Goal: Find specific page/section: Find specific page/section

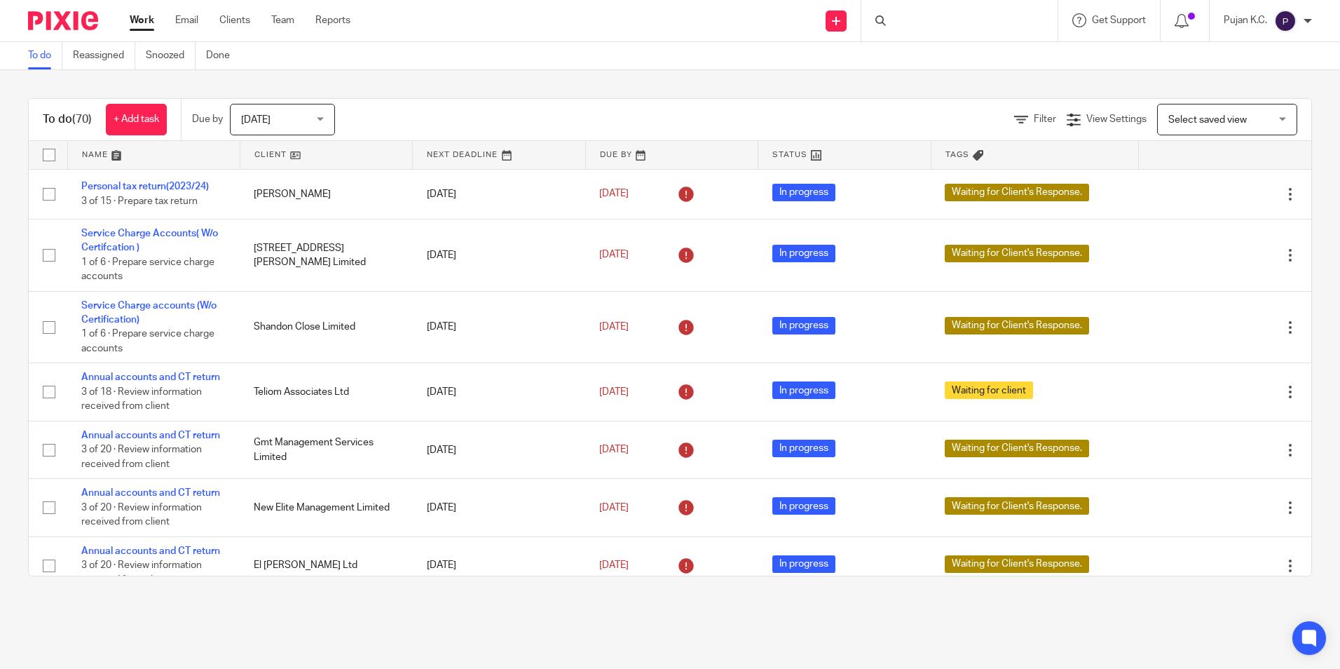
click at [898, 32] on div at bounding box center [959, 20] width 196 height 41
click at [907, 18] on div at bounding box center [959, 20] width 196 height 41
click at [908, 28] on div at bounding box center [959, 20] width 196 height 41
click at [888, 29] on div at bounding box center [959, 20] width 196 height 41
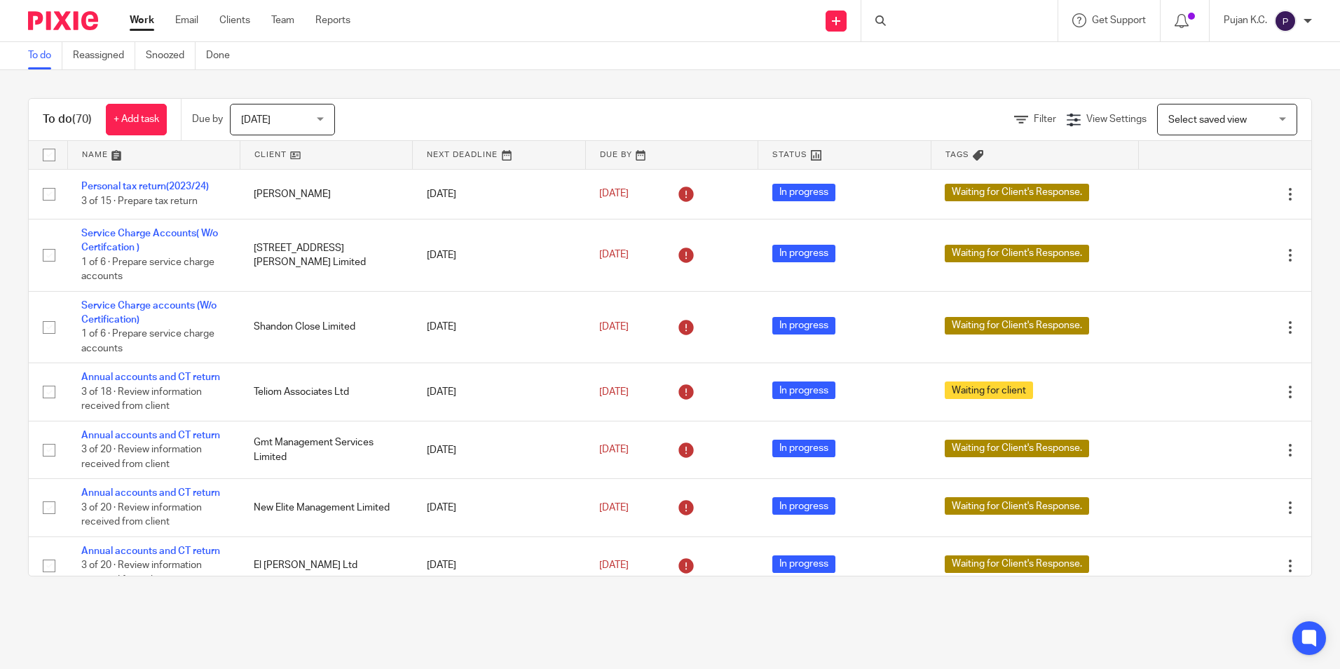
click at [909, 13] on div at bounding box center [959, 20] width 196 height 41
click at [895, 20] on input "Search" at bounding box center [952, 23] width 126 height 13
type input "van"
click at [936, 19] on input "Search" at bounding box center [952, 23] width 126 height 13
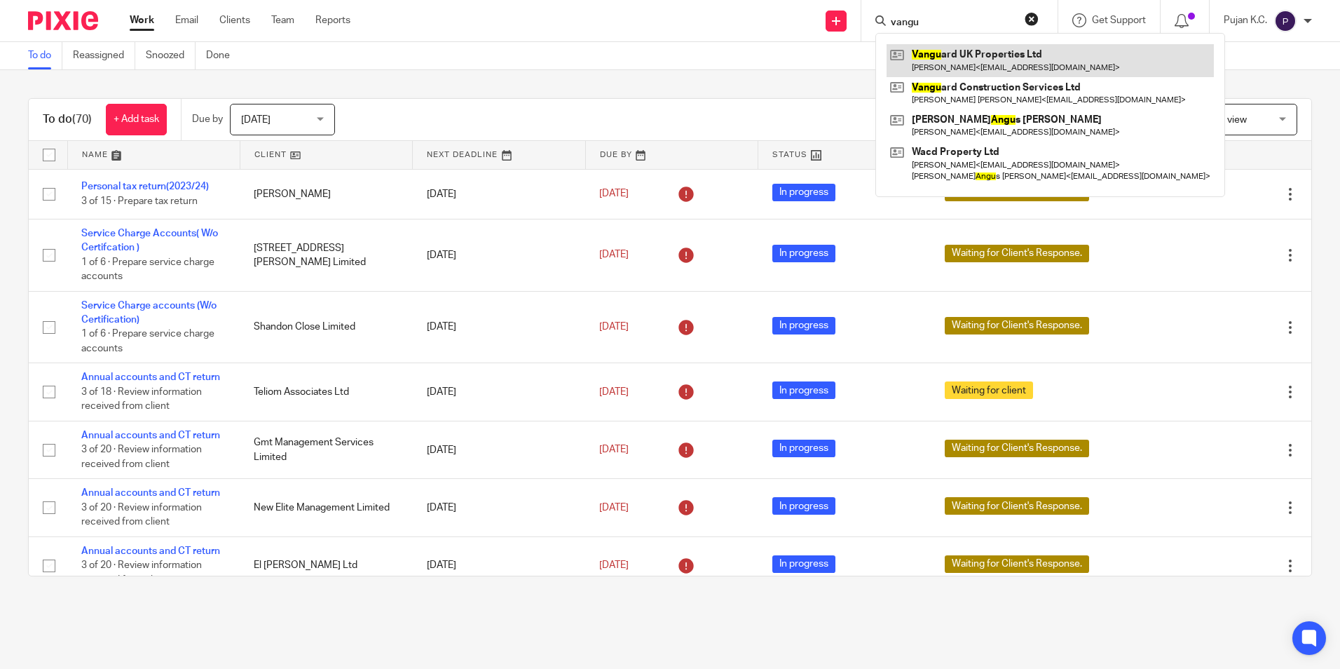
type input "vangu"
click at [966, 64] on link at bounding box center [1050, 60] width 327 height 32
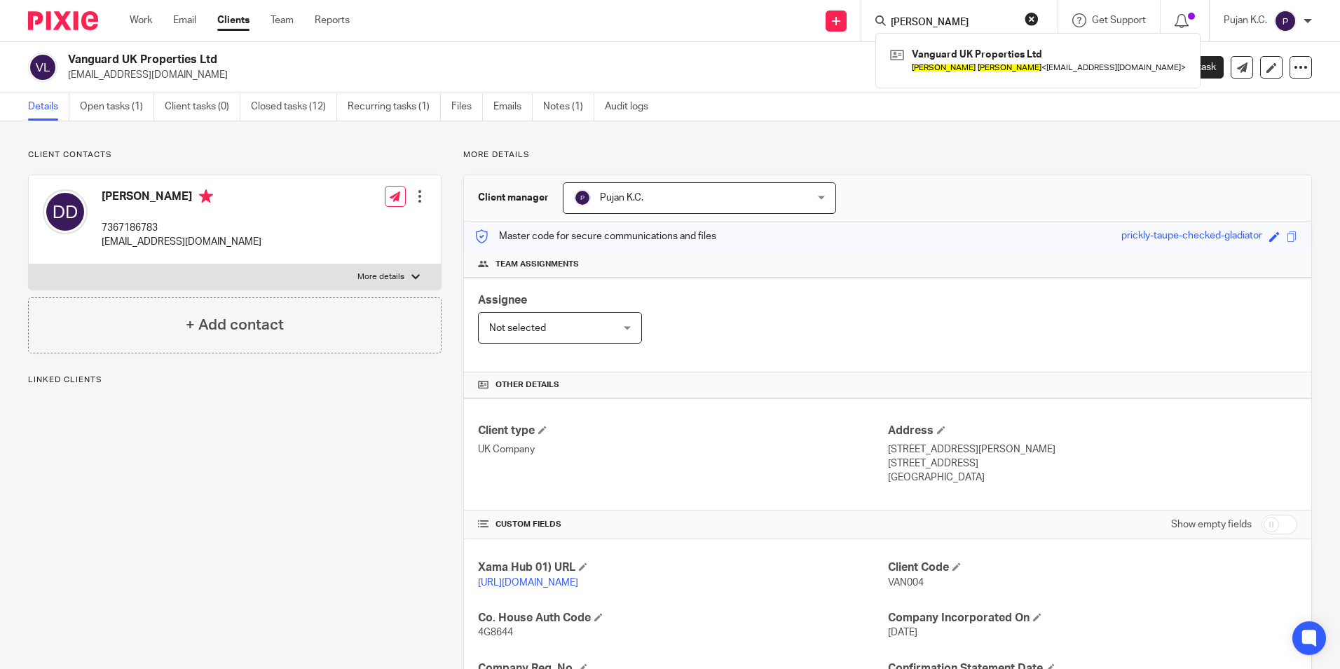
type input "[PERSON_NAME]"
click button "submit" at bounding box center [0, 0] width 0 height 0
